Goal: Transaction & Acquisition: Purchase product/service

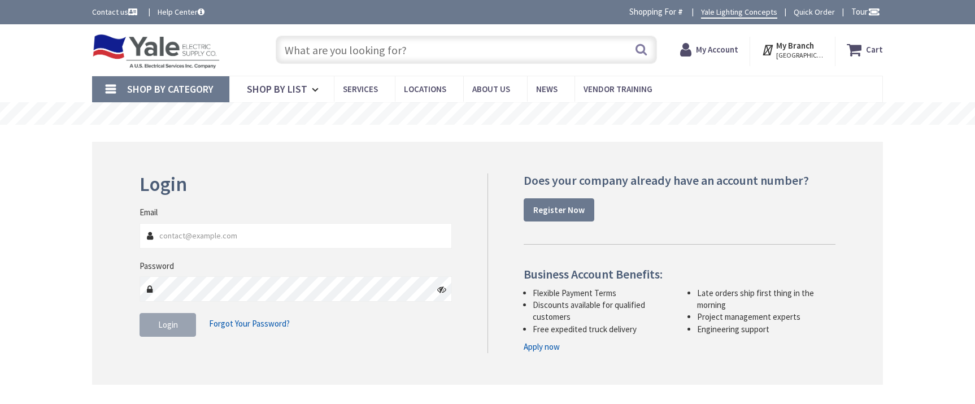
type input "[GEOGRAPHIC_DATA], [GEOGRAPHIC_DATA]"
type input "[EMAIL_ADDRESS][DOMAIN_NAME]"
click at [163, 324] on span "Login" at bounding box center [168, 324] width 20 height 11
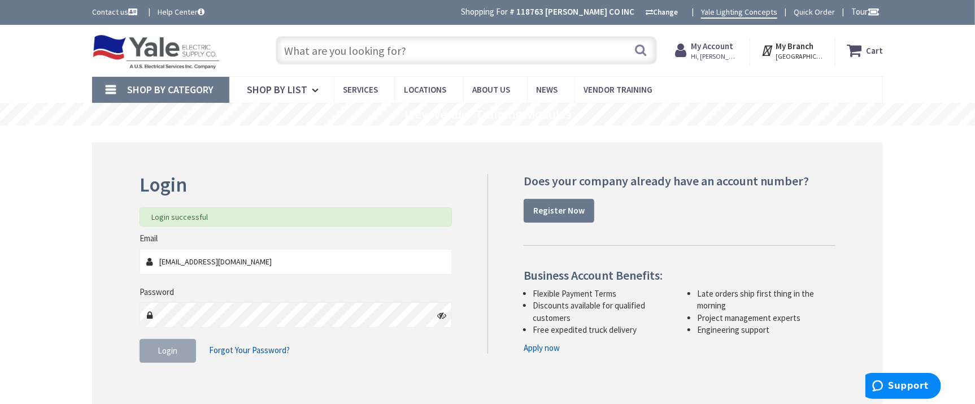
click at [291, 48] on input "text" at bounding box center [466, 50] width 381 height 28
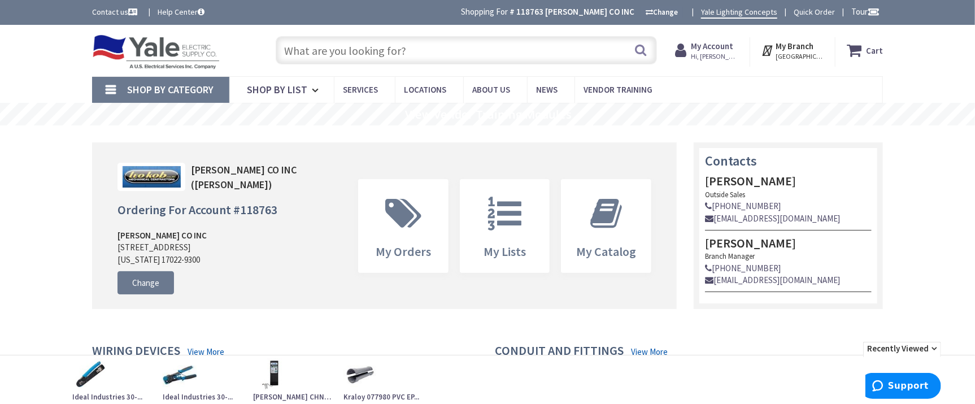
click at [288, 46] on input "text" at bounding box center [466, 50] width 381 height 28
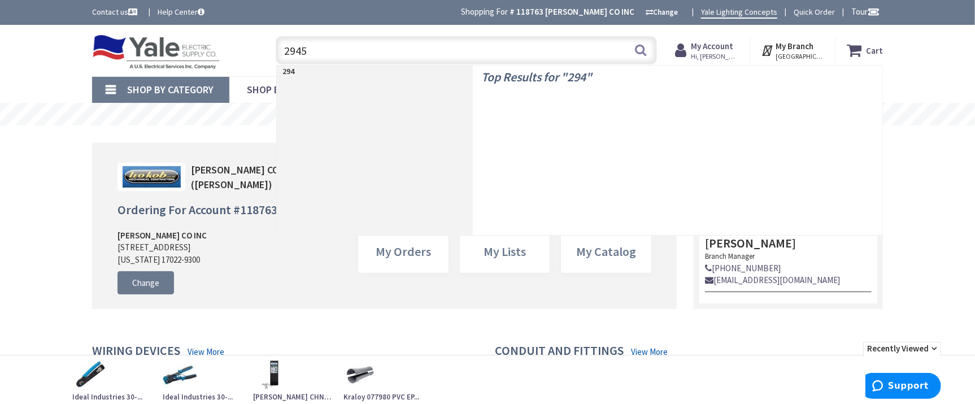
type input "29452"
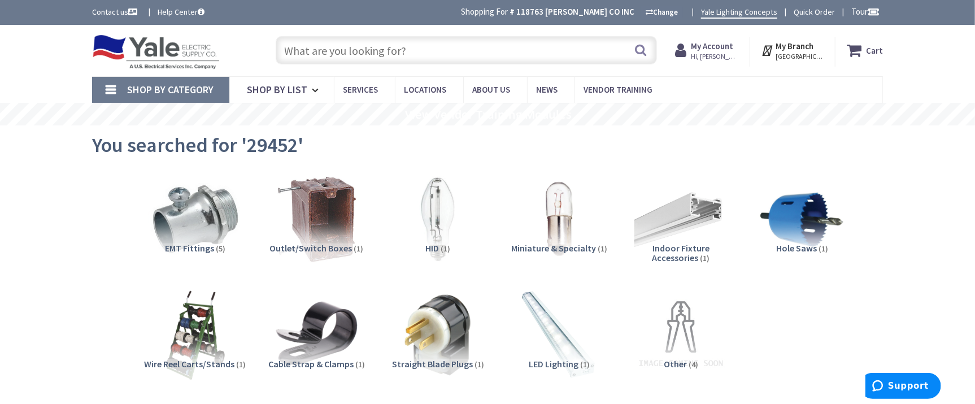
click at [960, 63] on div "Skip to Content Toggle Nav Search Cart My Cart Close" at bounding box center [487, 50] width 975 height 51
